Goal: Task Accomplishment & Management: Use online tool/utility

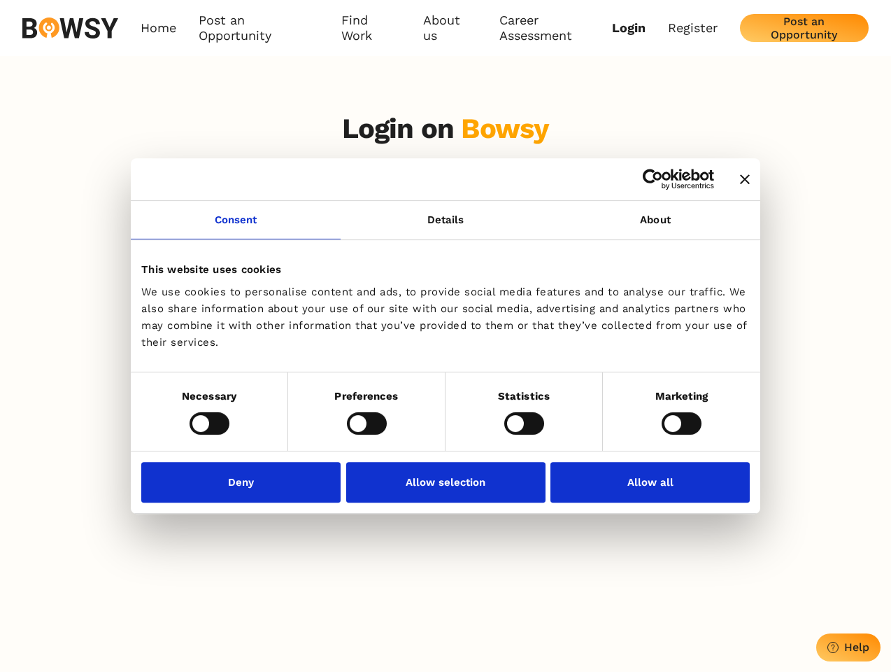
click at [740, 180] on icon "Close banner" at bounding box center [745, 179] width 10 height 10
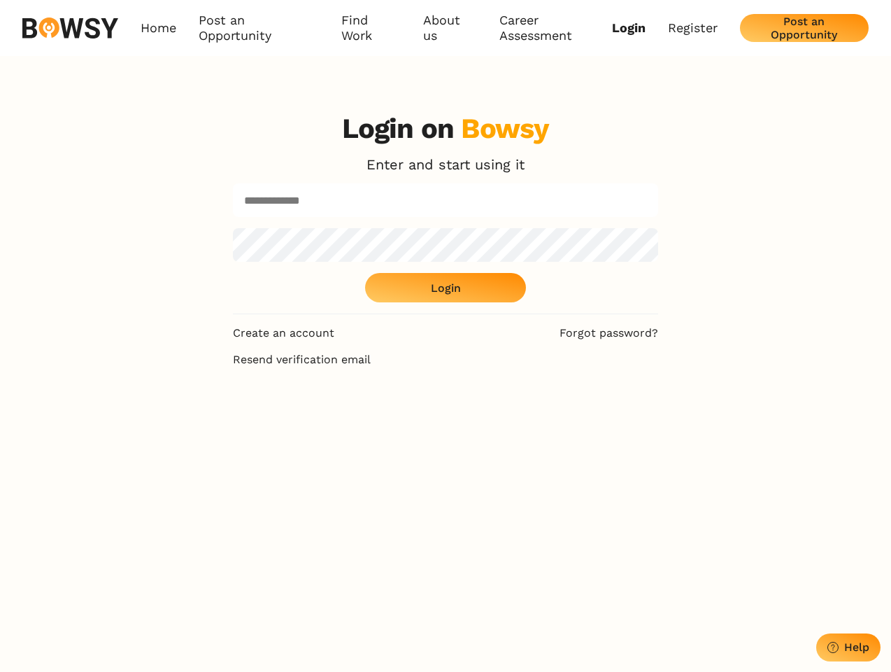
click at [236, 228] on link "Consent" at bounding box center [236, 220] width 210 height 38
click at [656, 228] on div "Login on Bowsy Enter and start using it Login" at bounding box center [445, 213] width 425 height 202
click at [209, 423] on div "Login on Bowsy Enter and start using it Login Create an account Forgot password…" at bounding box center [445, 437] width 891 height 672
click at [367, 423] on div "Login on Bowsy Enter and start using it Login Create an account Forgot password…" at bounding box center [446, 437] width 448 height 672
click at [524, 423] on div "Login on Bowsy Enter and start using it Login Create an account Forgot password…" at bounding box center [446, 437] width 448 height 672
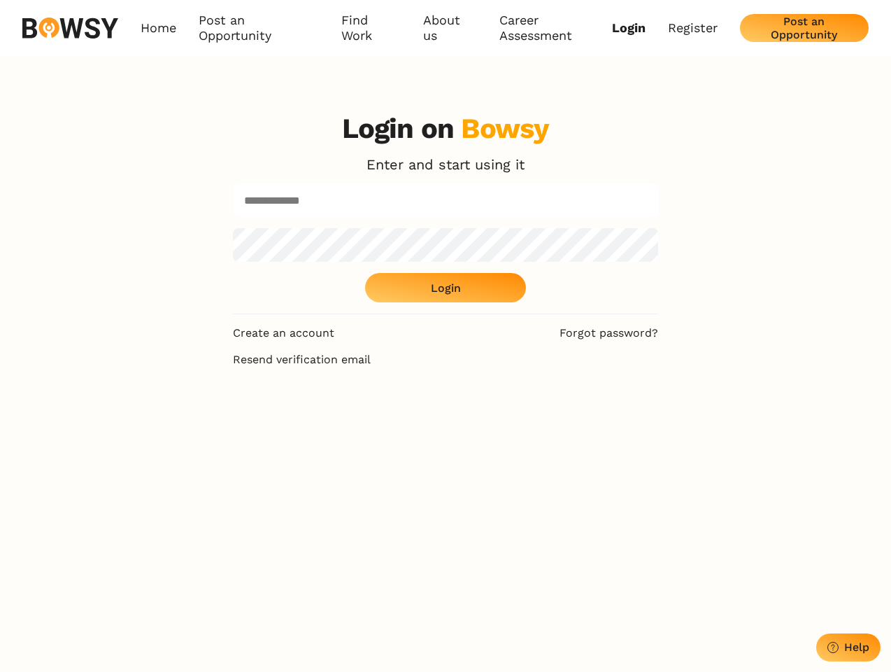
click at [682, 423] on div "Login on Bowsy Enter and start using it Login Create an account Forgot password…" at bounding box center [445, 437] width 891 height 672
click at [245, 481] on div "Login on Bowsy Enter and start using it Login Create an account Forgot password…" at bounding box center [446, 437] width 448 height 672
click at [446, 481] on div "Login on Bowsy Enter and start using it Login Create an account Forgot password…" at bounding box center [446, 437] width 448 height 672
